Goal: Task Accomplishment & Management: Manage account settings

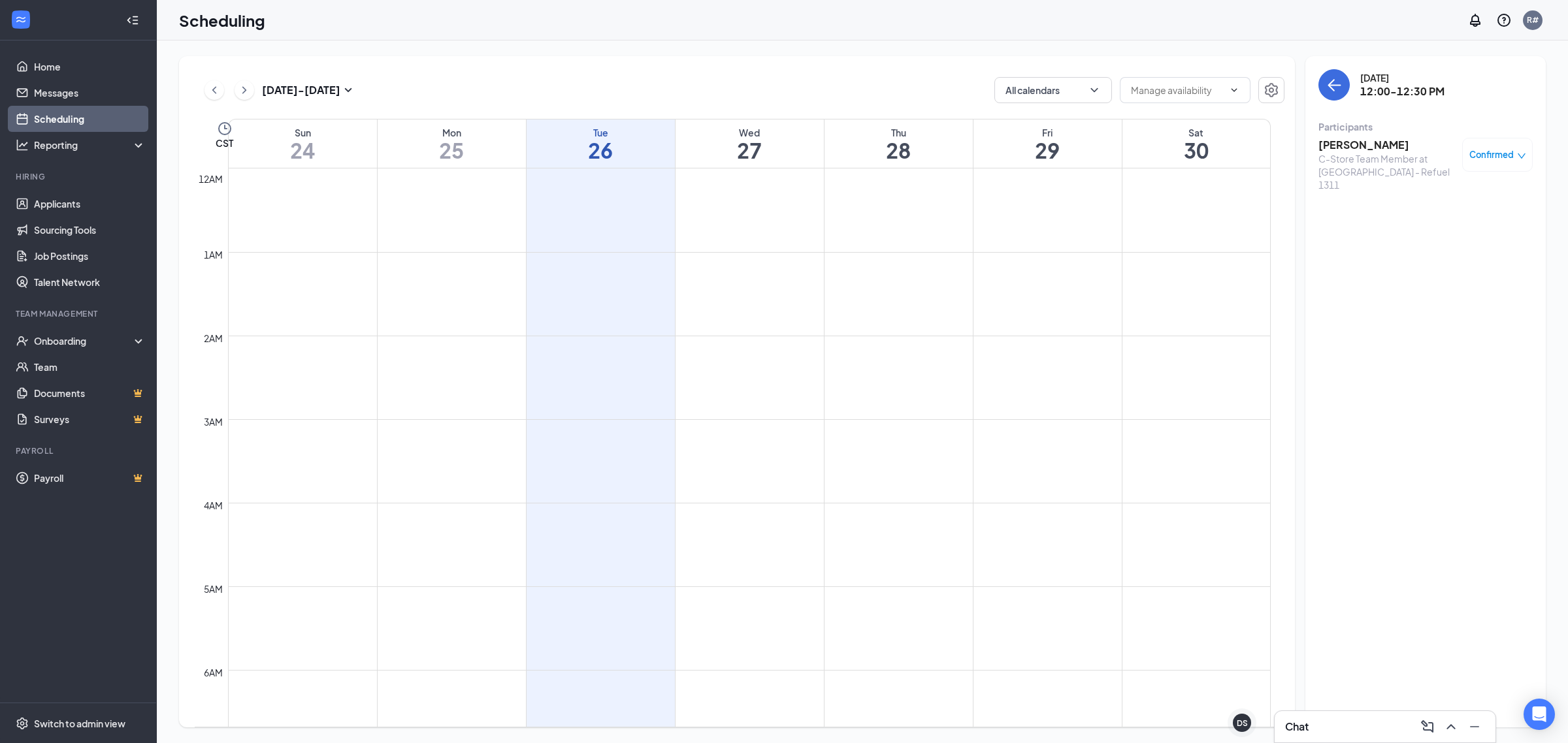
scroll to position [887, 0]
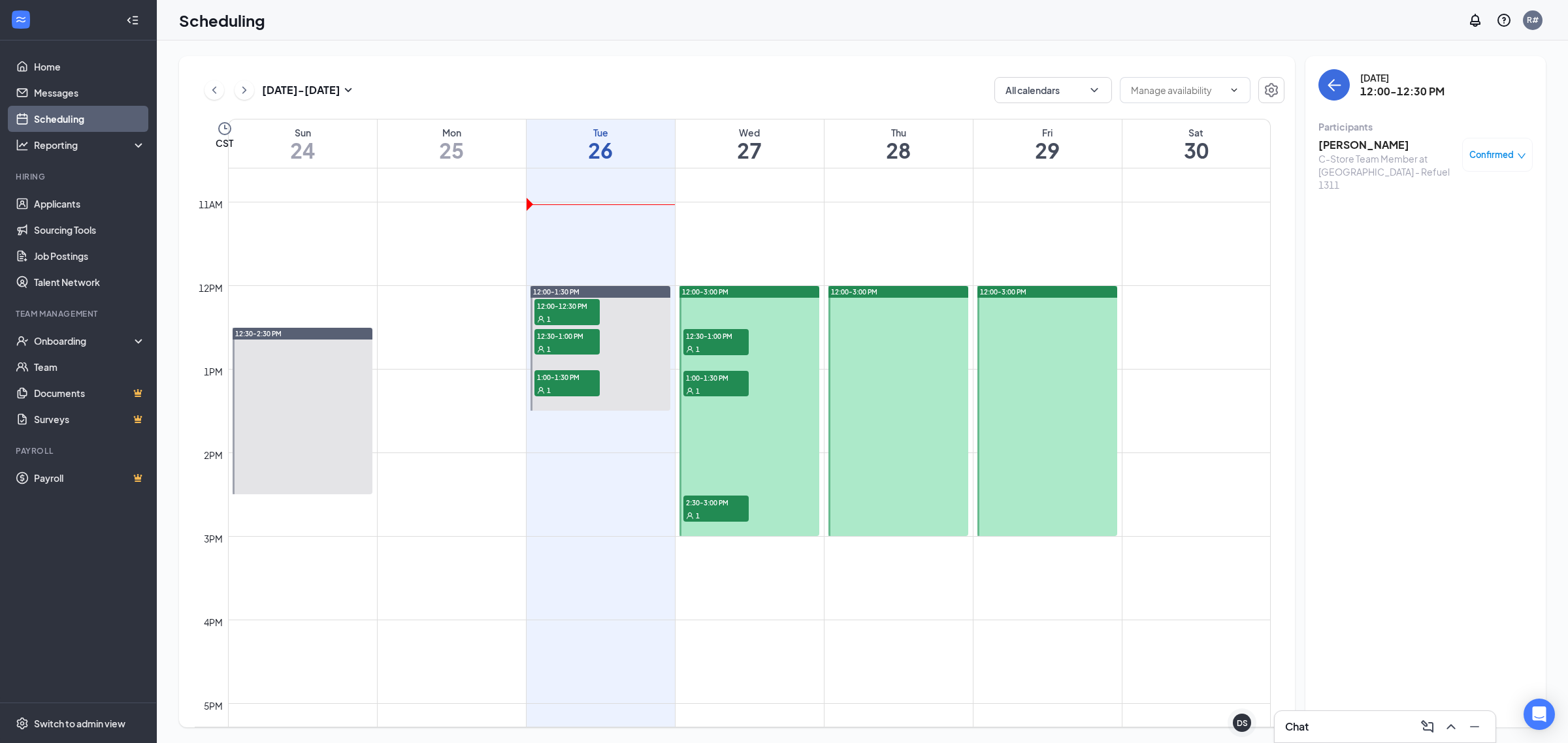
click at [1344, 142] on h3 "[PERSON_NAME]" at bounding box center [1387, 145] width 137 height 14
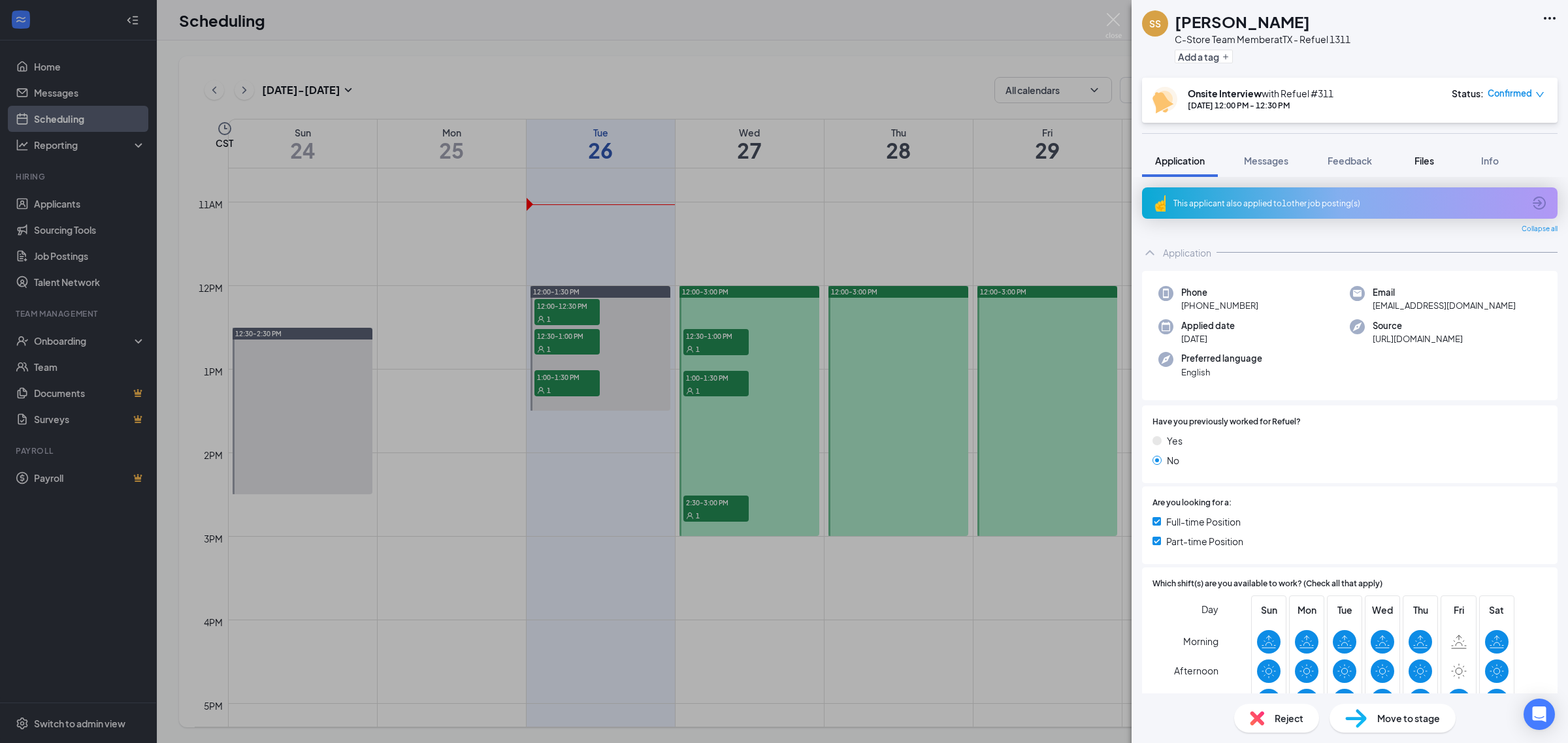
click at [1424, 161] on span "Files" at bounding box center [1424, 160] width 20 height 12
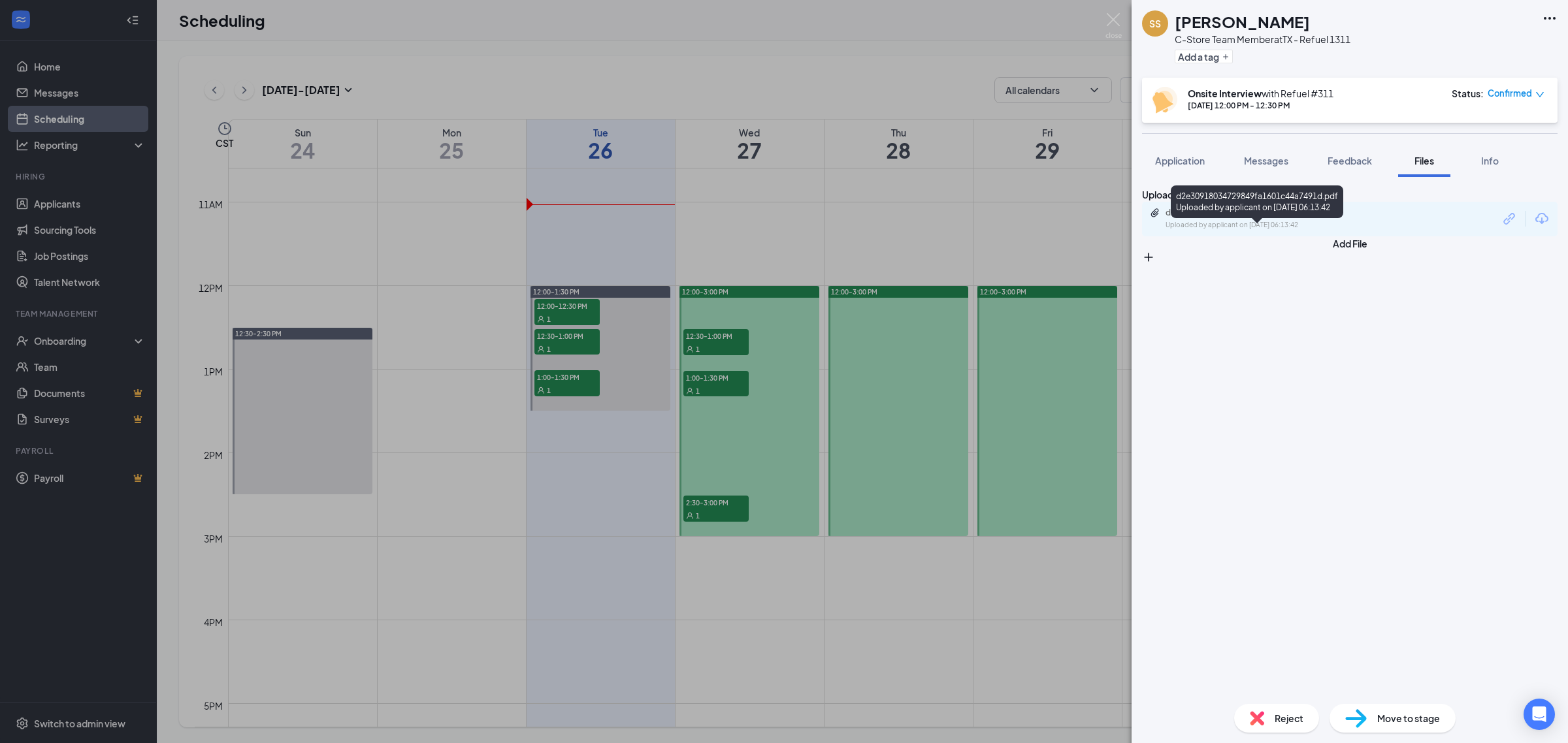
click at [1273, 218] on div "d2e30918034729849fa1601c44a7491d.pdf" at bounding box center [1257, 212] width 183 height 10
drag, startPoint x: 566, startPoint y: 347, endPoint x: 563, endPoint y: 341, distance: 6.7
click at [565, 347] on div "SS [PERSON_NAME] C-Store Team Member at [GEOGRAPHIC_DATA] - Refuel 1311 Add a t…" at bounding box center [784, 372] width 1568 height 743
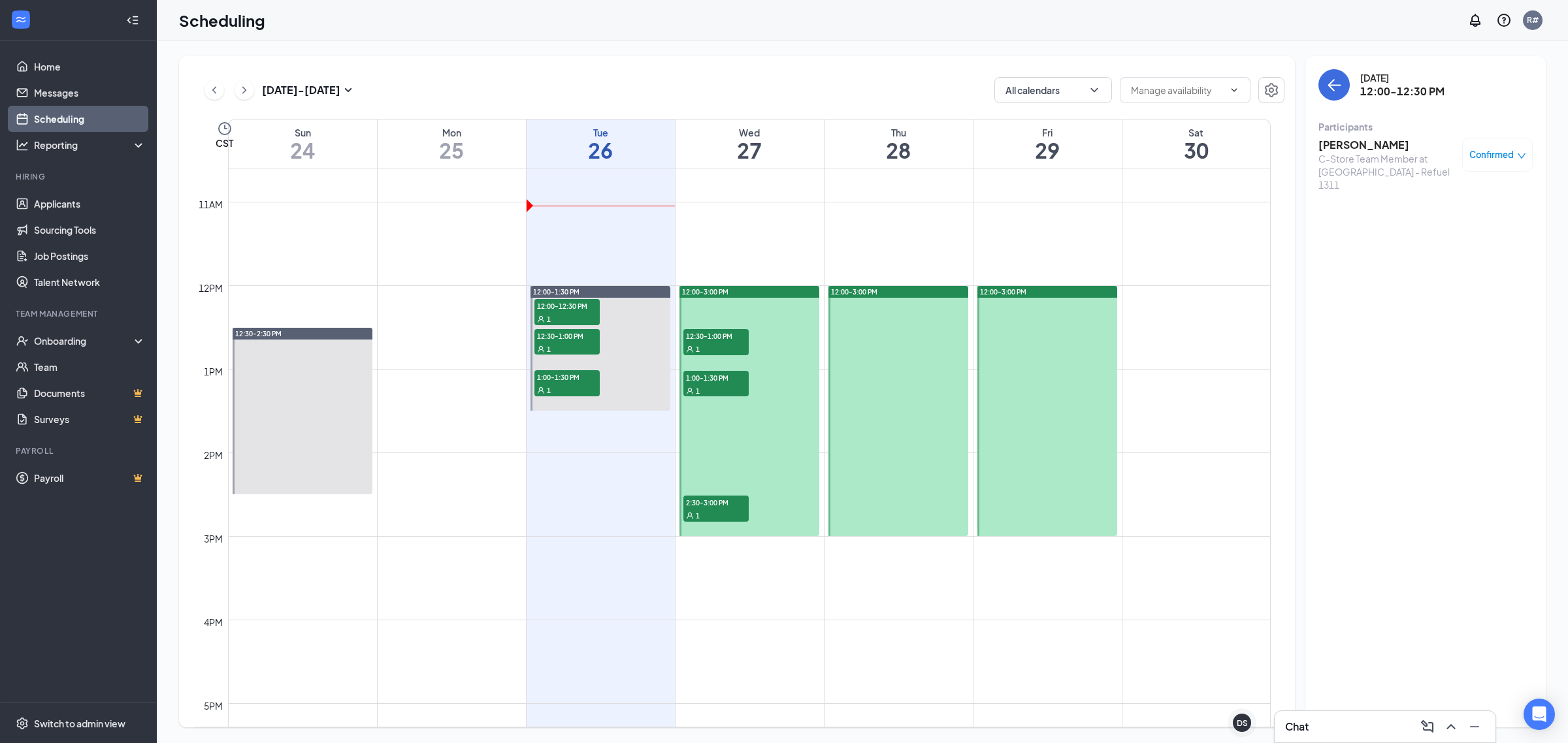
click at [563, 342] on div "1" at bounding box center [567, 348] width 65 height 13
click at [1346, 144] on h3 "[PERSON_NAME]" at bounding box center [1387, 145] width 137 height 14
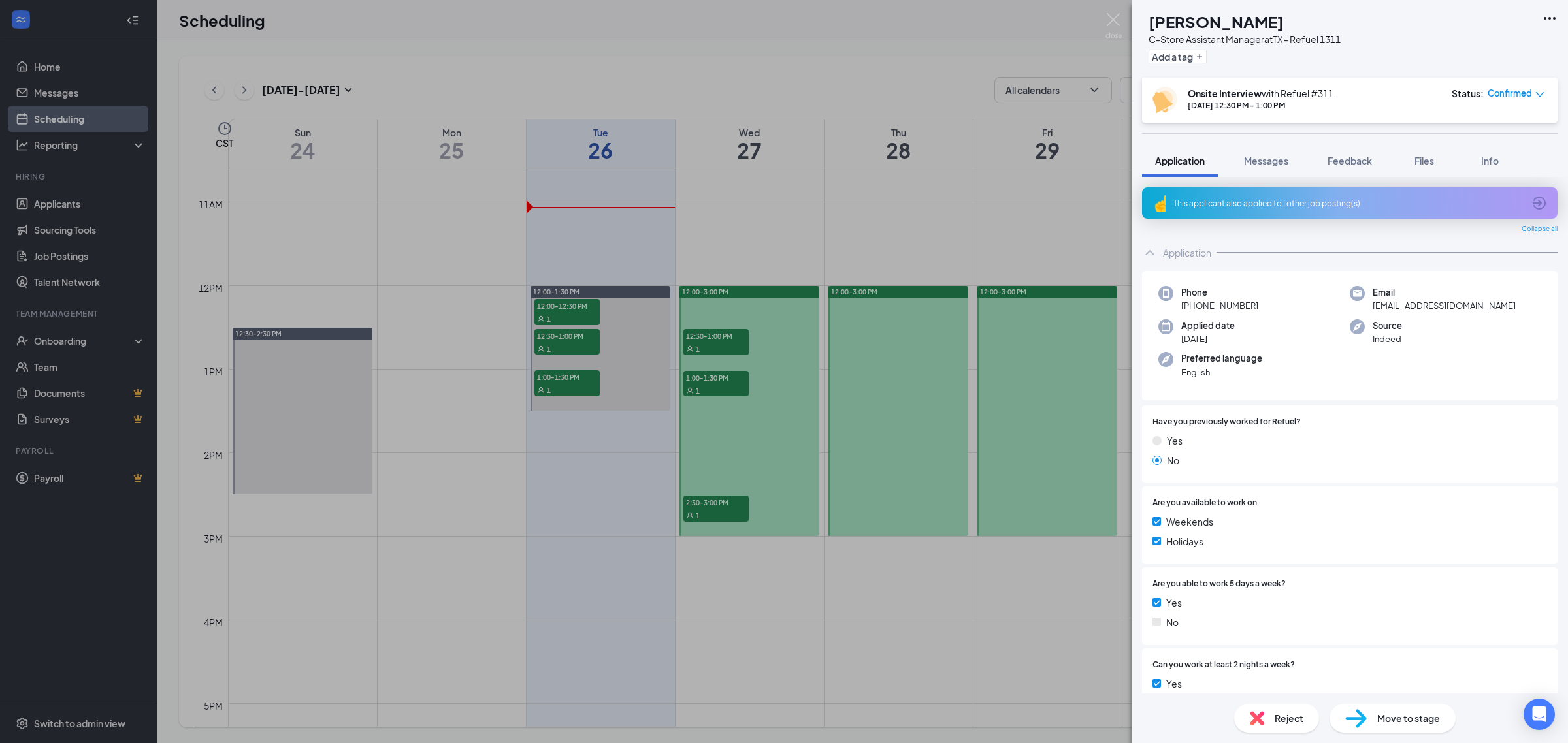
click at [1297, 201] on div "This applicant also applied to 1 other job posting(s)" at bounding box center [1348, 203] width 350 height 11
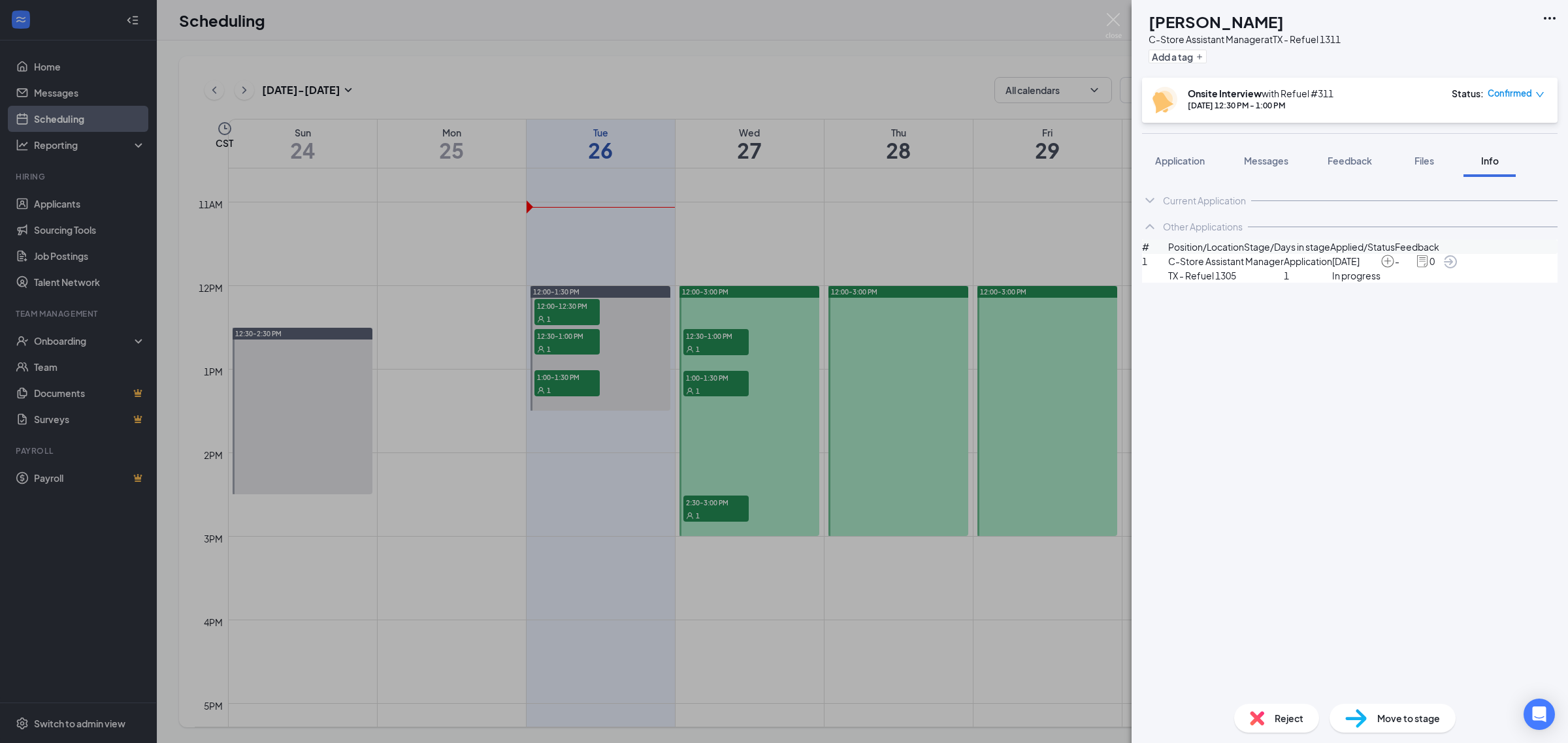
click at [1155, 201] on icon "ChevronDown" at bounding box center [1150, 201] width 16 height 16
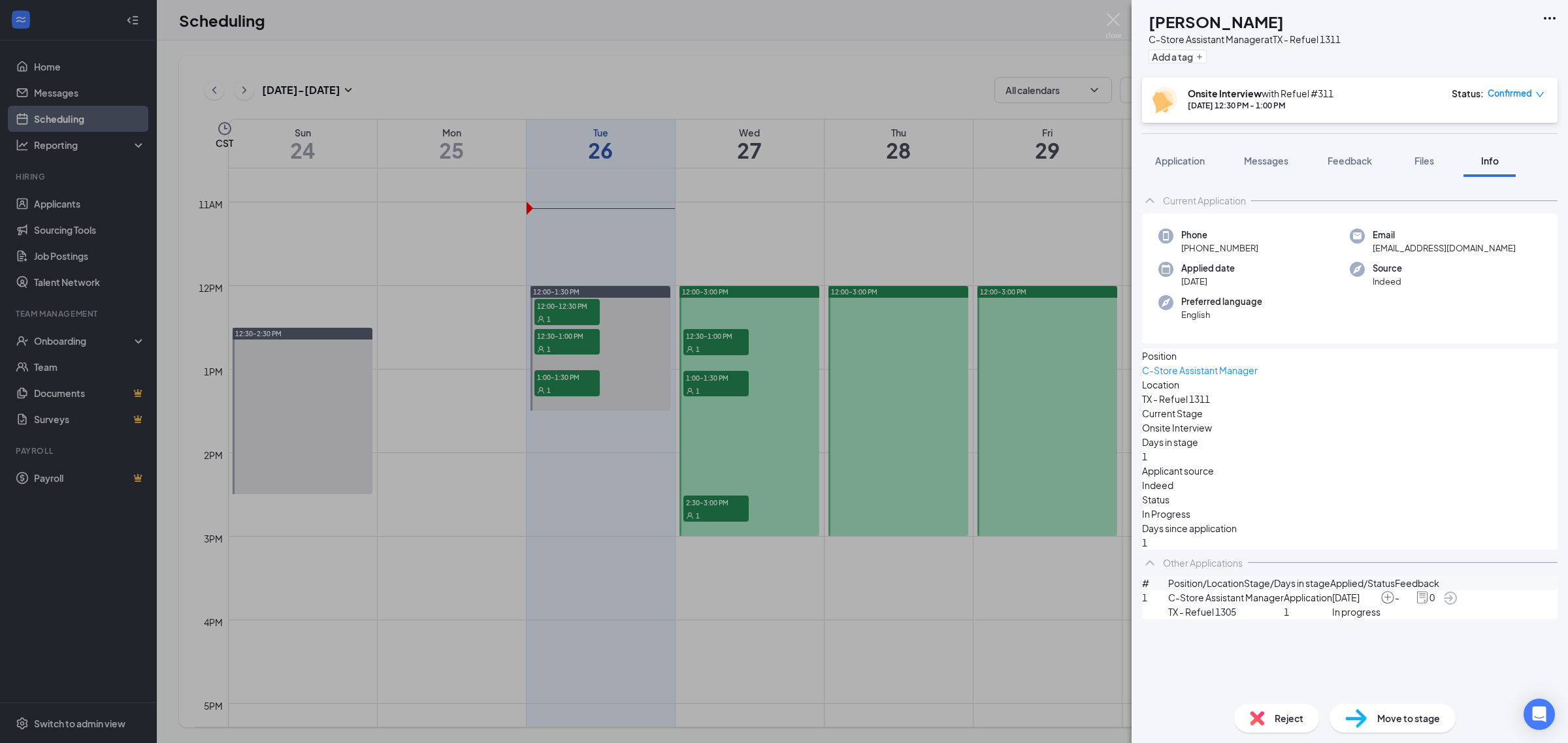
click at [1155, 201] on icon "ChevronUp" at bounding box center [1150, 201] width 16 height 16
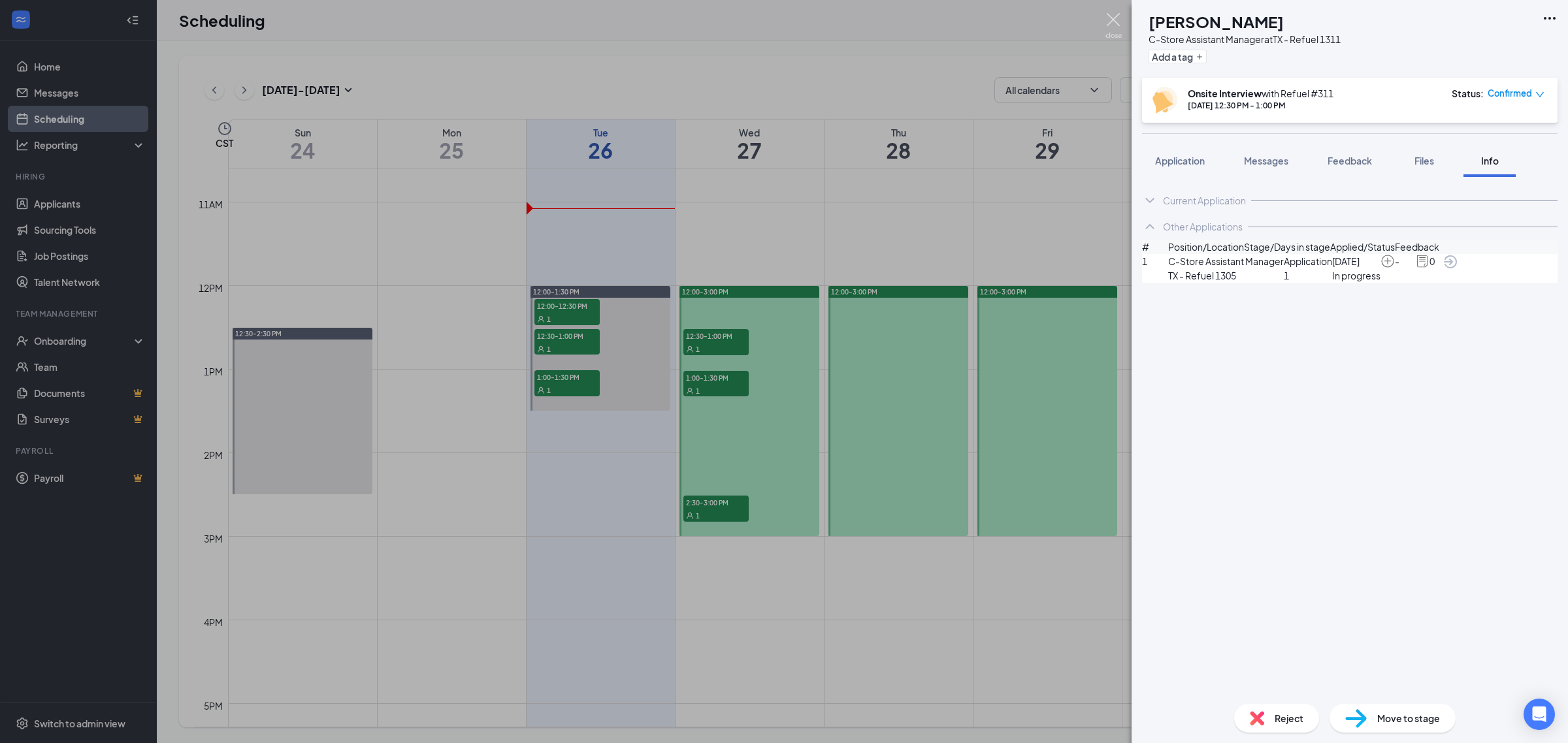
click at [1115, 15] on img at bounding box center [1113, 25] width 16 height 25
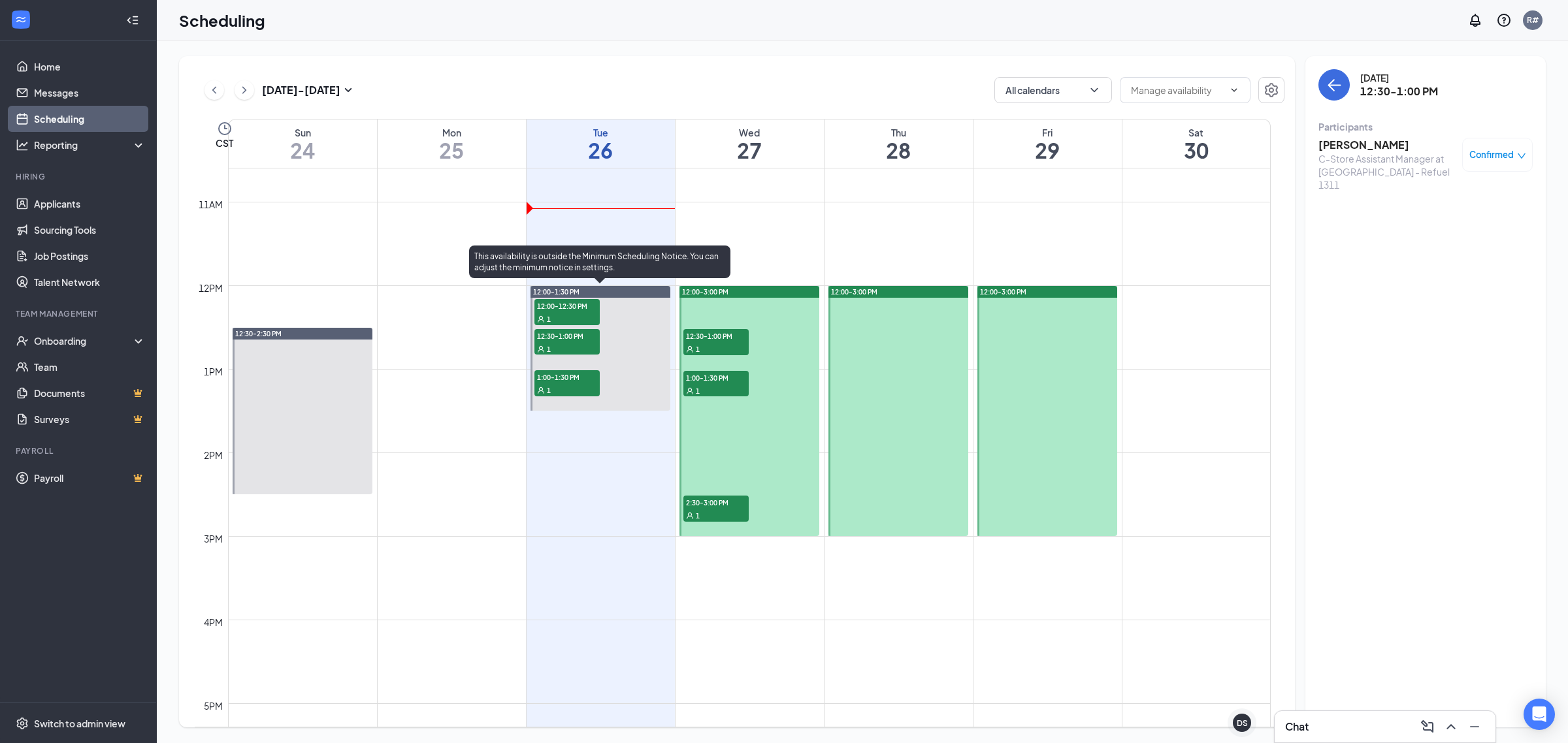
click at [565, 383] on div "1" at bounding box center [567, 389] width 65 height 13
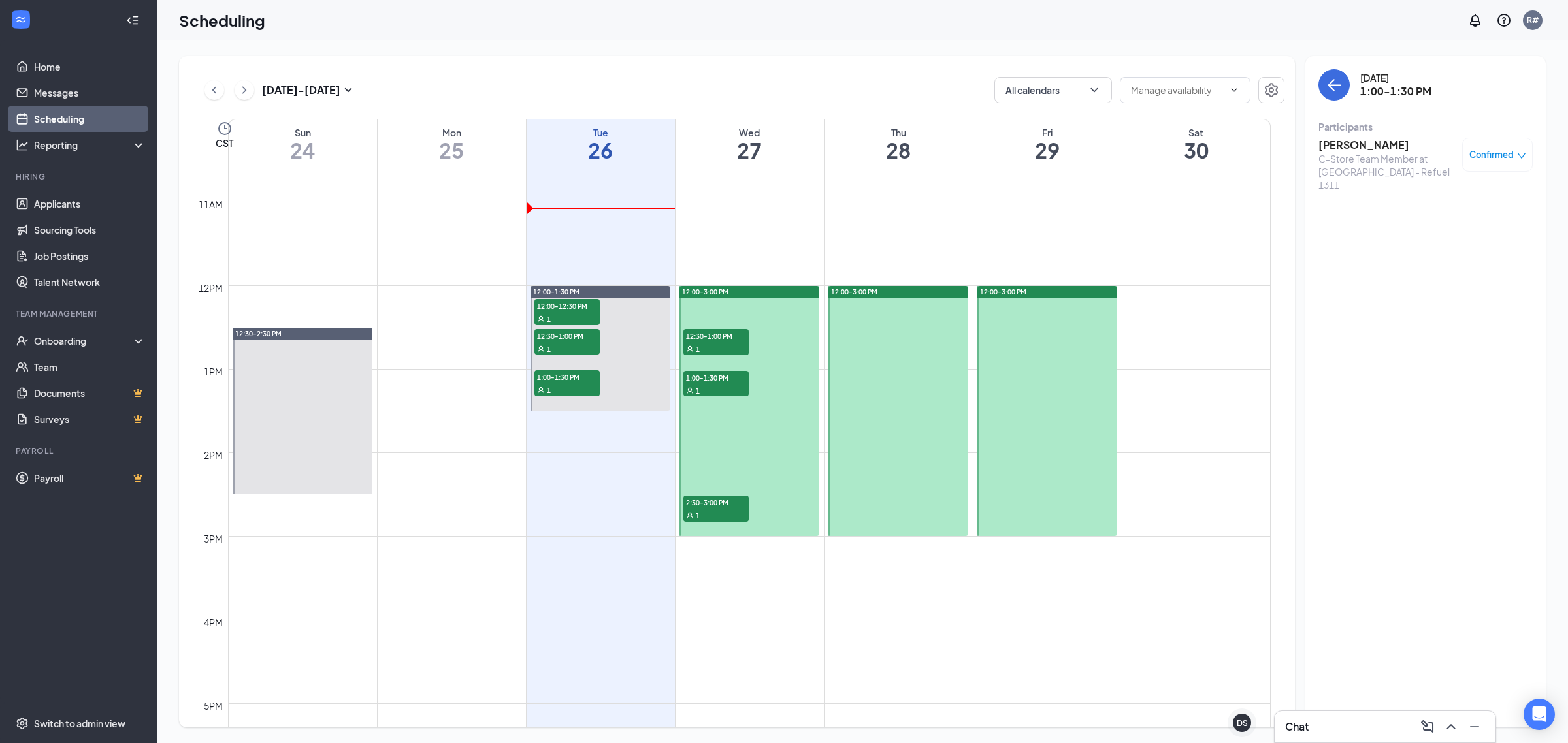
click at [1337, 145] on h3 "[PERSON_NAME]" at bounding box center [1387, 145] width 137 height 14
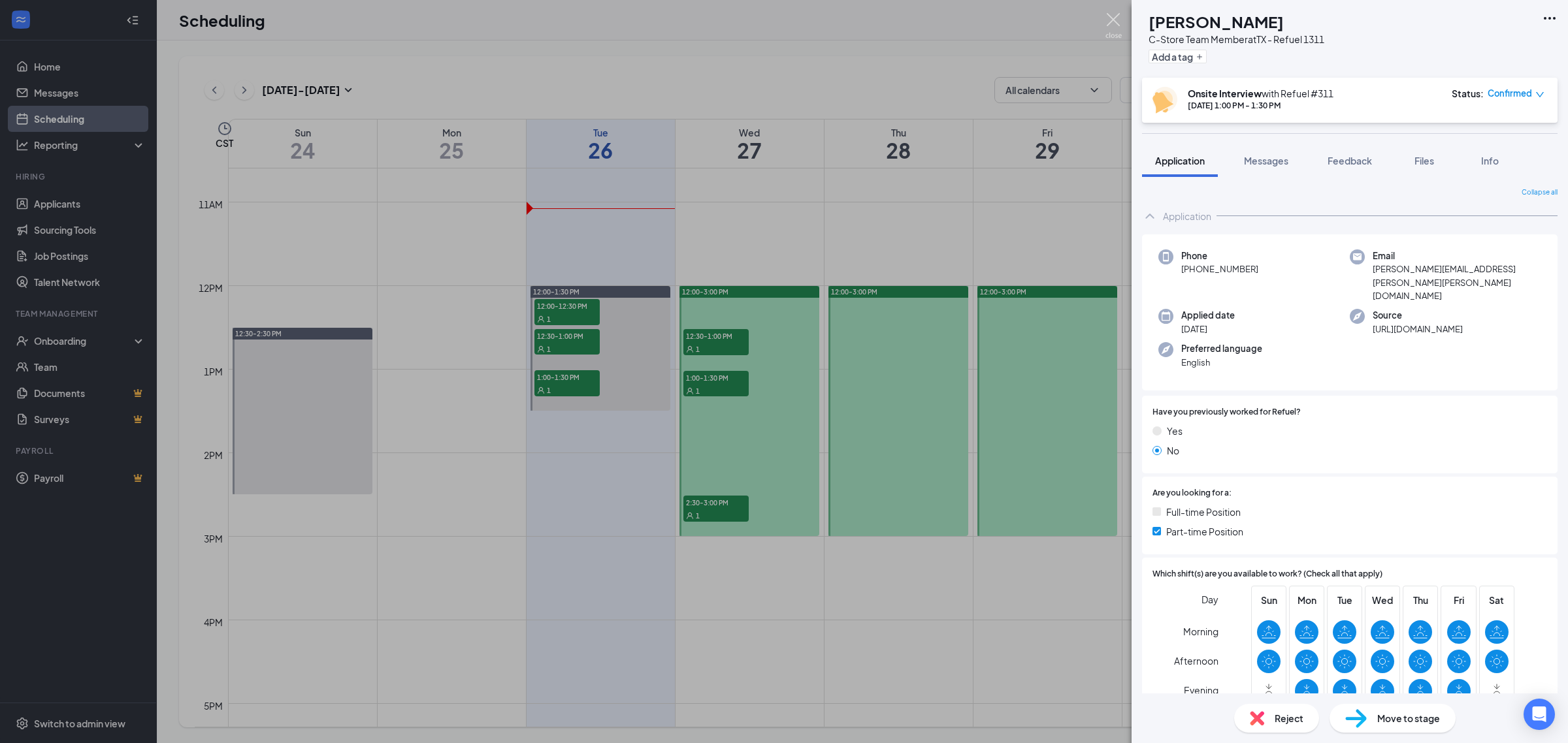
click at [1114, 21] on img at bounding box center [1113, 25] width 16 height 25
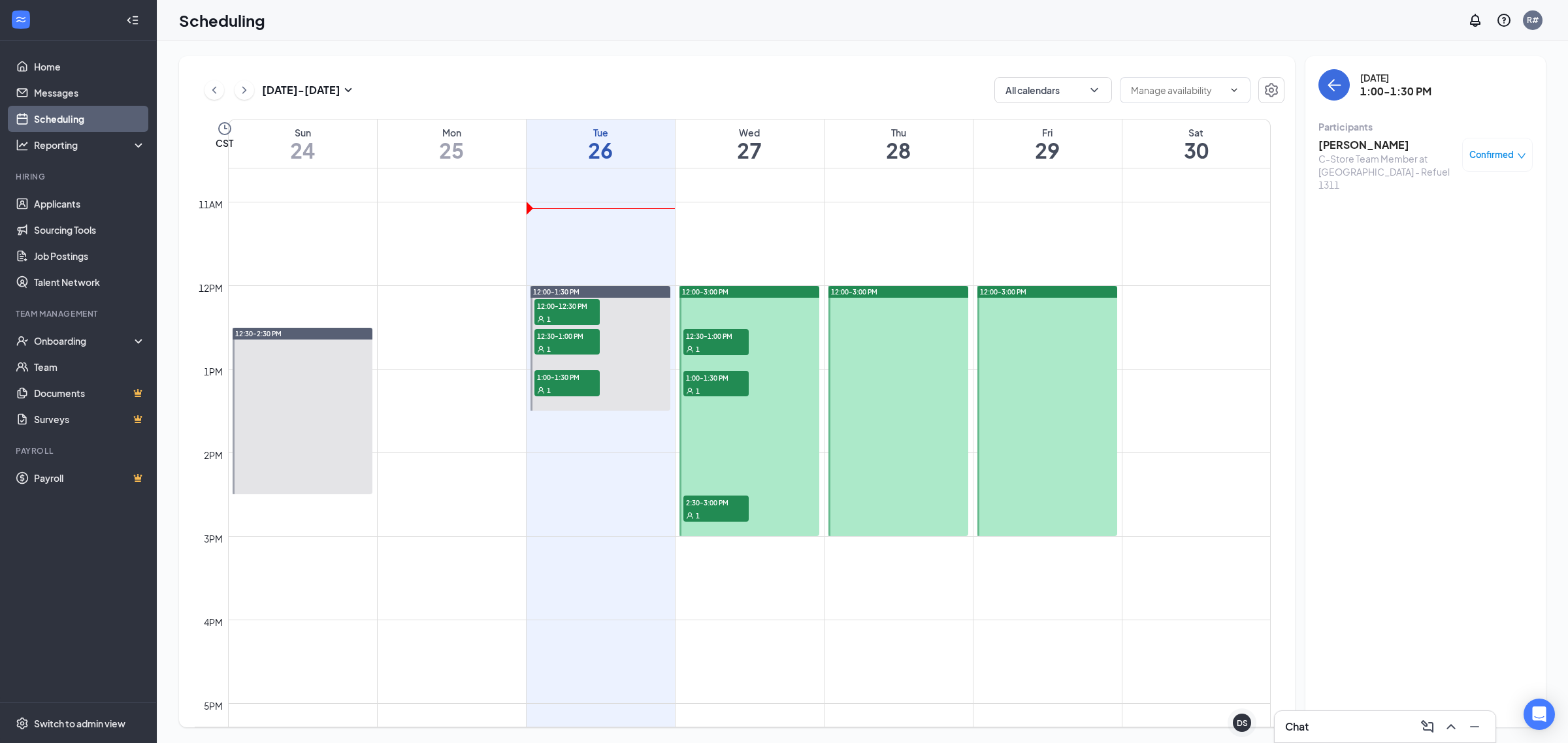
click at [700, 336] on span "12:30-1:00 PM" at bounding box center [716, 335] width 65 height 13
click at [709, 389] on div "1" at bounding box center [716, 390] width 65 height 13
click at [716, 510] on div "1" at bounding box center [716, 515] width 65 height 13
click at [690, 337] on span "12:30-1:00 PM" at bounding box center [716, 335] width 65 height 13
